Goal: Task Accomplishment & Management: Manage account settings

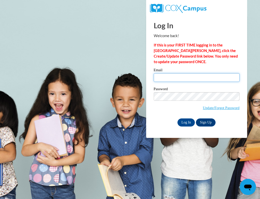
type input "[EMAIL_ADDRESS][DOMAIN_NAME]"
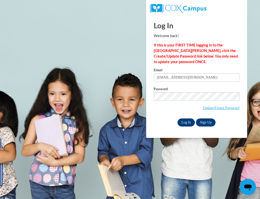
click at [188, 122] on input "Log In" at bounding box center [187, 123] width 18 height 8
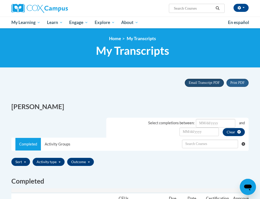
click at [205, 82] on span "Email Transcript PDF" at bounding box center [204, 83] width 31 height 4
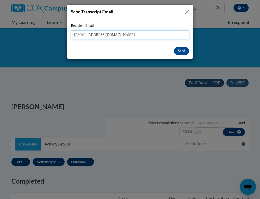
type input "[EMAIL_ADDRESS][DOMAIN_NAME]"
click input "Save changes" at bounding box center [0, 0] width 0 height 0
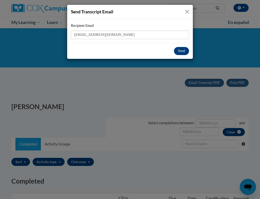
click at [182, 51] on button "Send" at bounding box center [181, 51] width 15 height 8
click at [182, 52] on button "Send" at bounding box center [181, 51] width 15 height 8
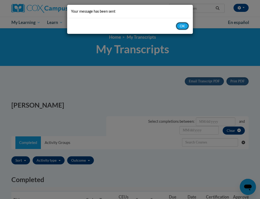
scroll to position [2, 0]
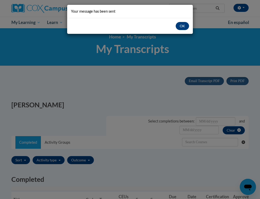
click at [183, 28] on button "OK" at bounding box center [182, 26] width 13 height 8
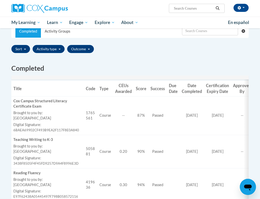
scroll to position [141, 0]
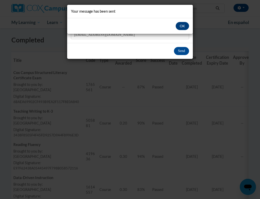
click at [181, 26] on button "OK" at bounding box center [182, 26] width 13 height 8
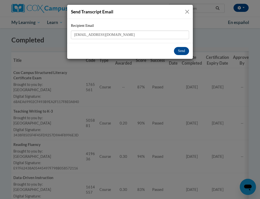
click at [188, 12] on button "Close" at bounding box center [187, 12] width 6 height 6
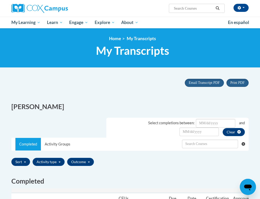
scroll to position [0, 0]
